Goal: Transaction & Acquisition: Obtain resource

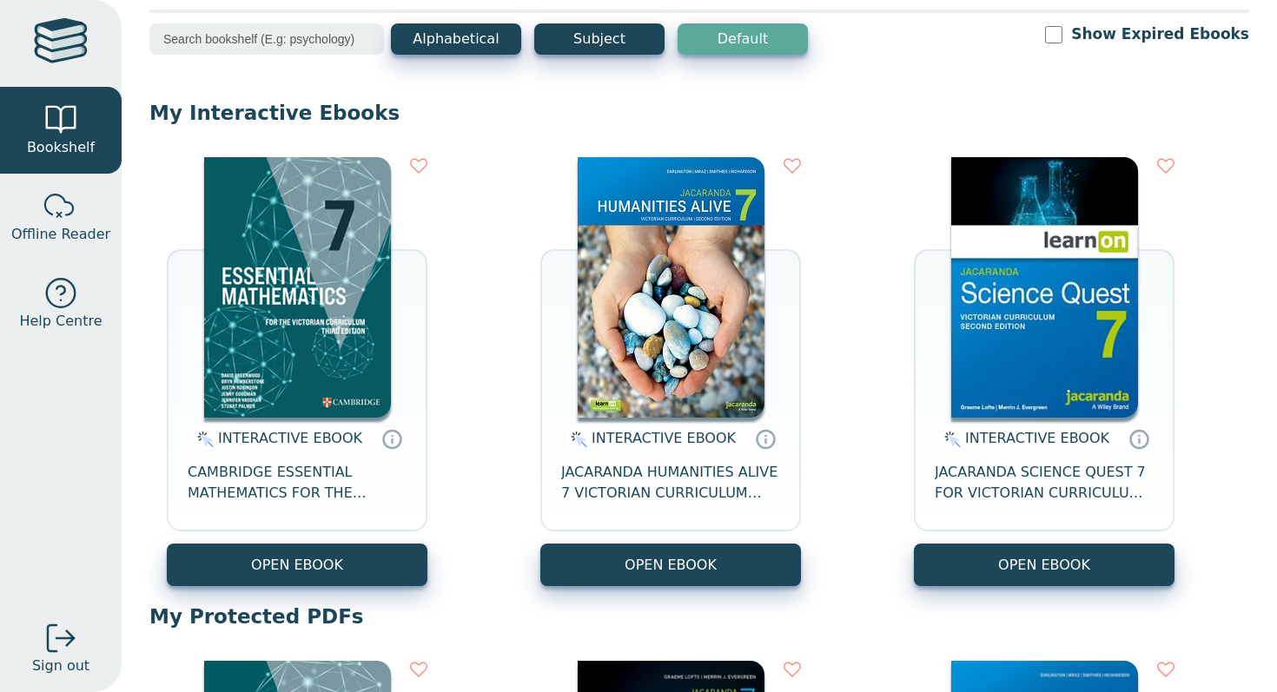
scroll to position [91, 0]
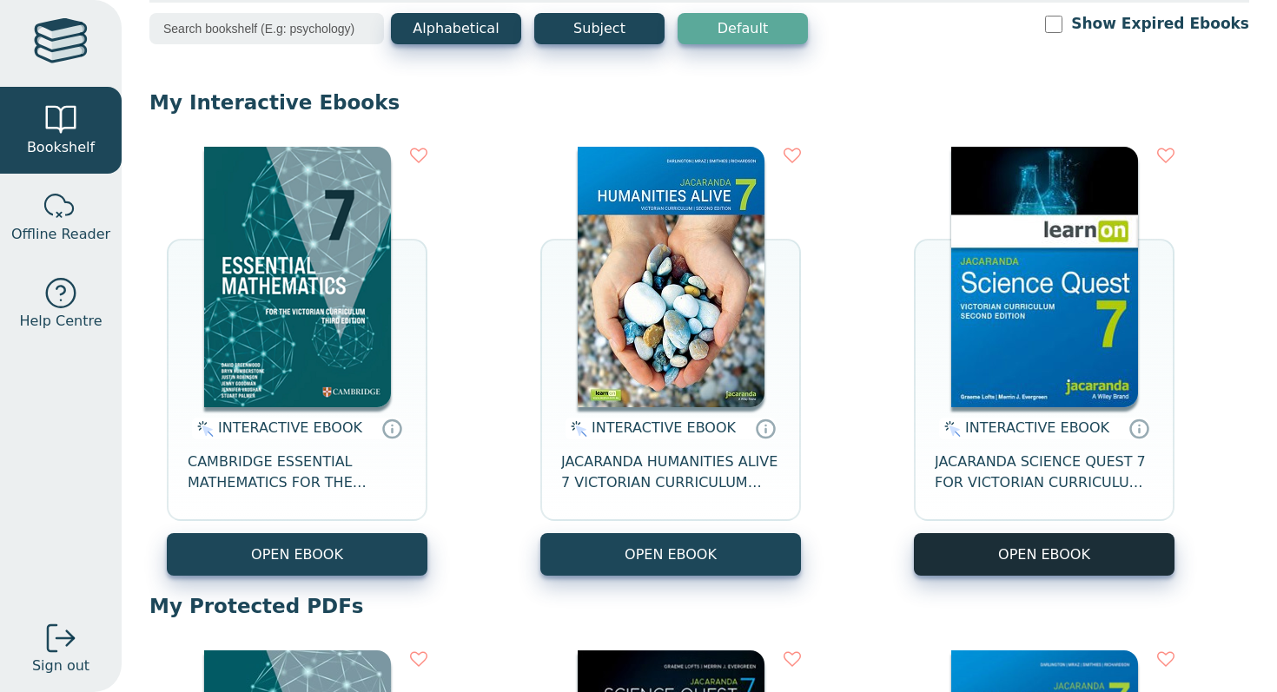
click at [1080, 555] on button "OPEN EBOOK" at bounding box center [1044, 554] width 261 height 43
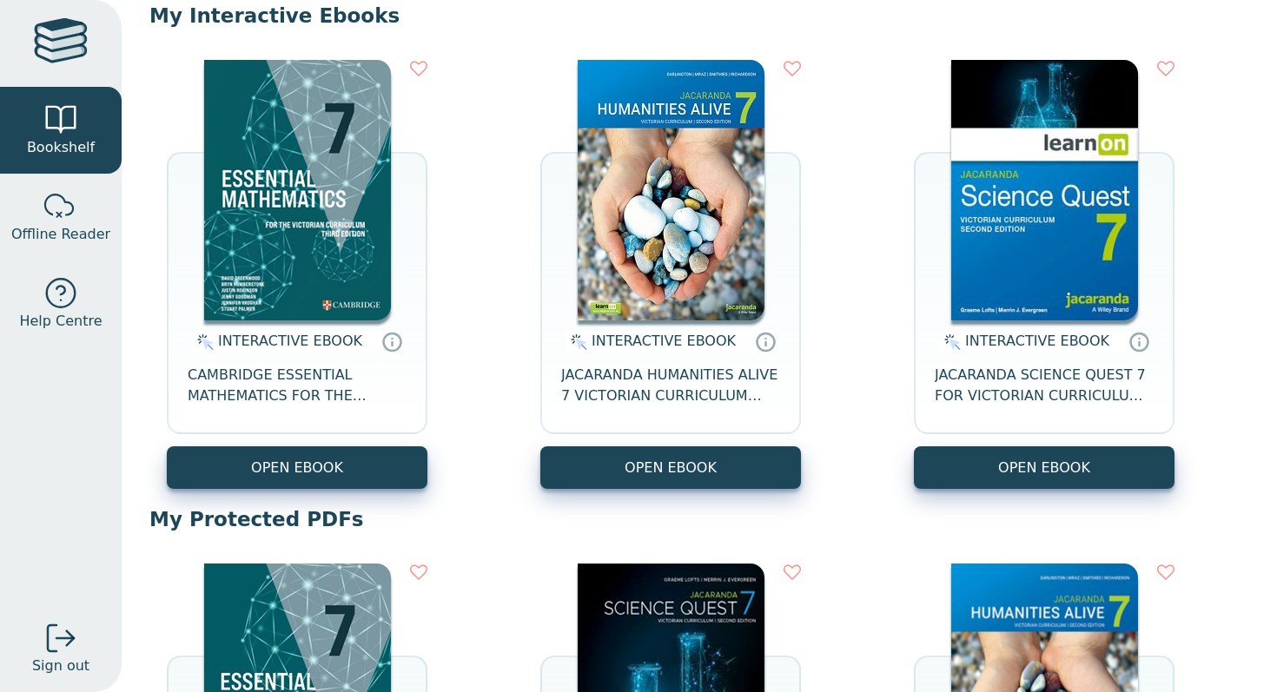
scroll to position [193, 0]
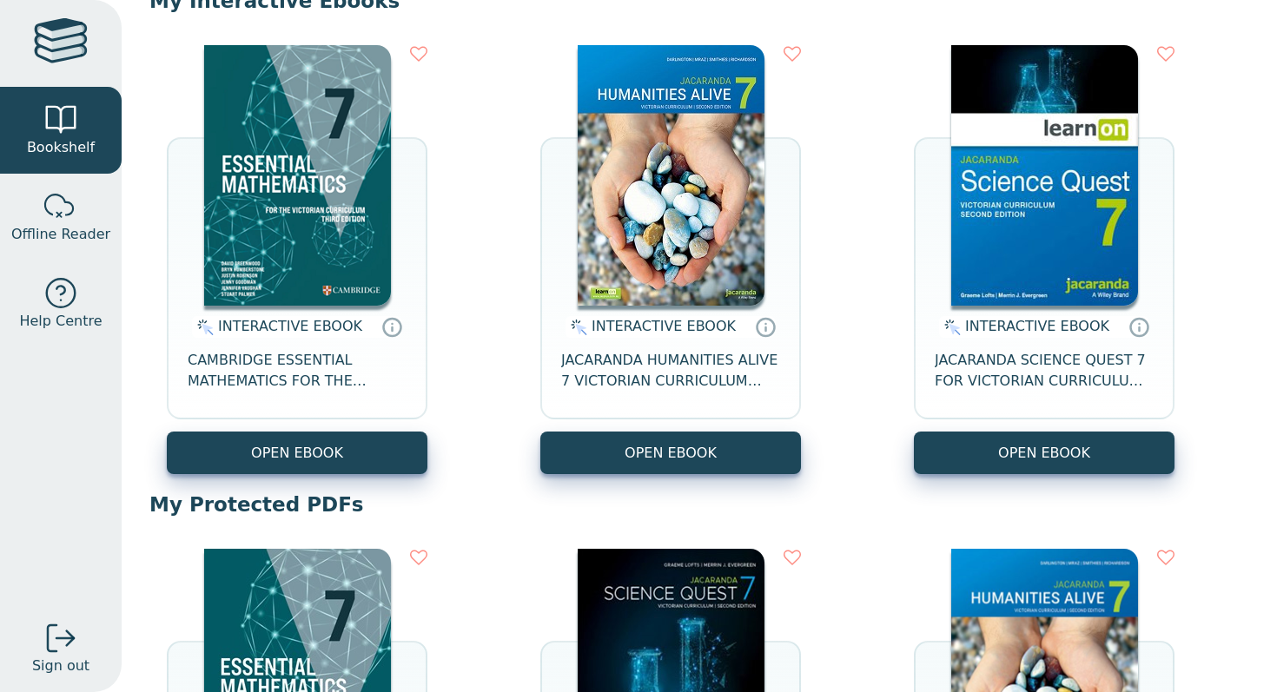
click at [1079, 166] on img at bounding box center [1044, 175] width 187 height 261
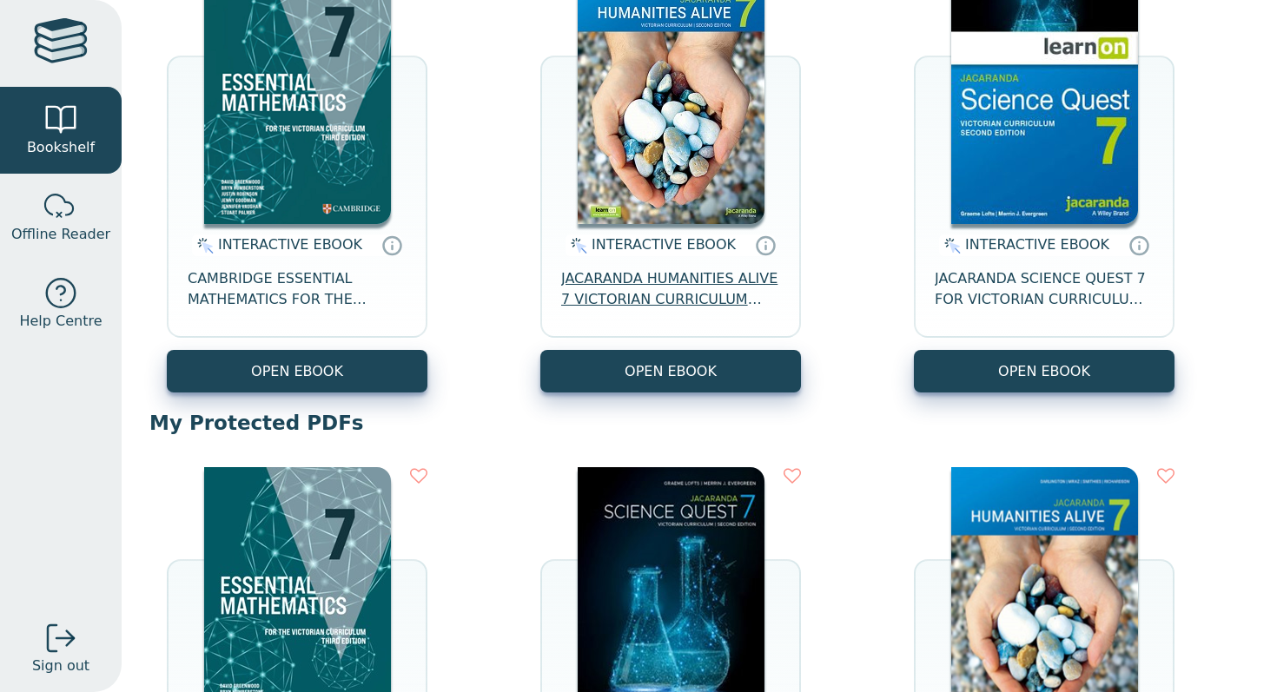
scroll to position [274, 0]
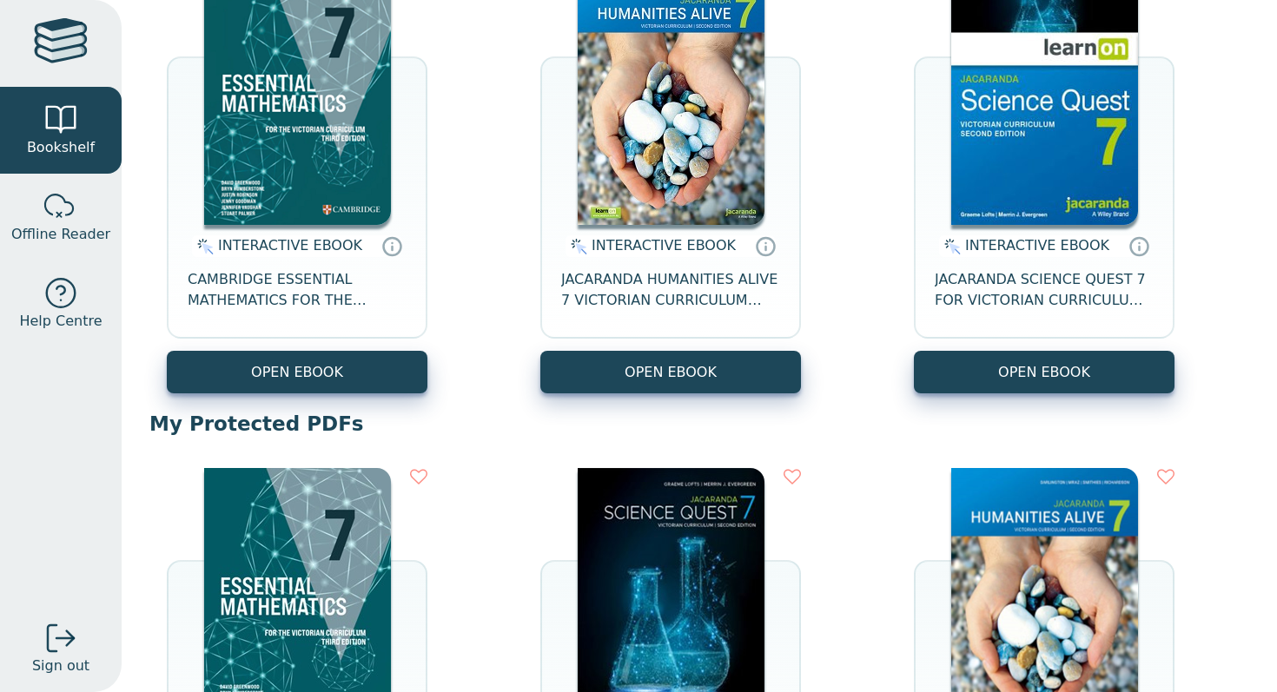
click at [1008, 199] on img at bounding box center [1044, 94] width 187 height 261
